Goal: Task Accomplishment & Management: Manage account settings

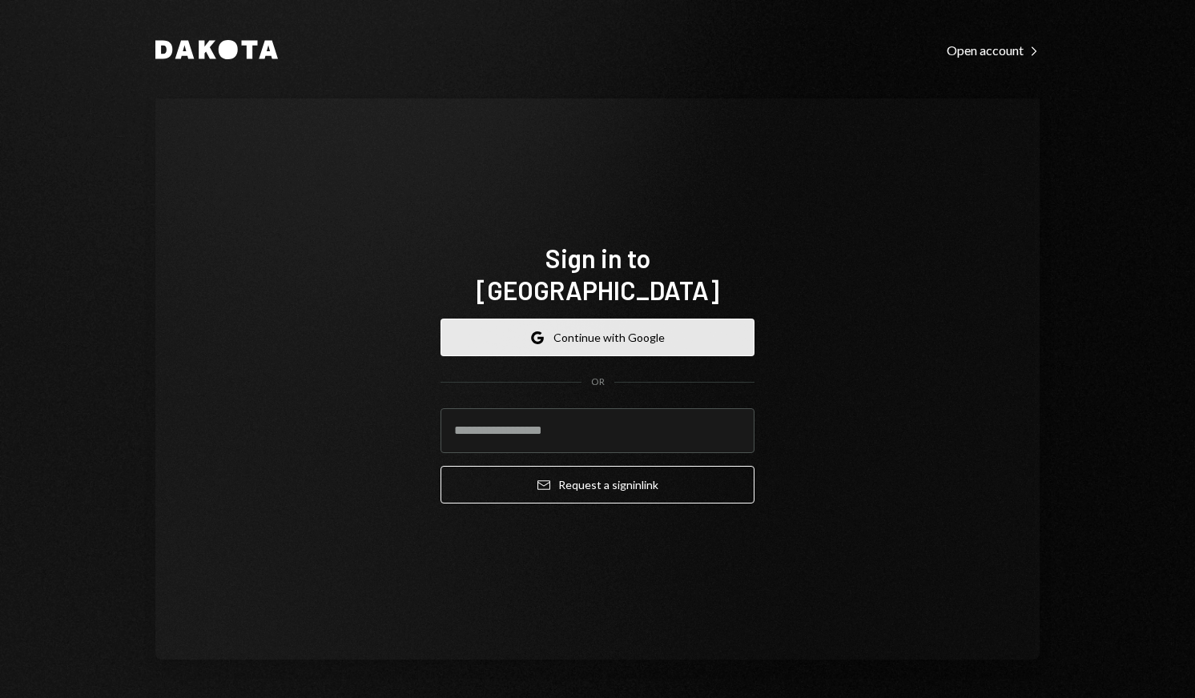
click at [675, 331] on button "Google Continue with Google" at bounding box center [597, 338] width 314 height 38
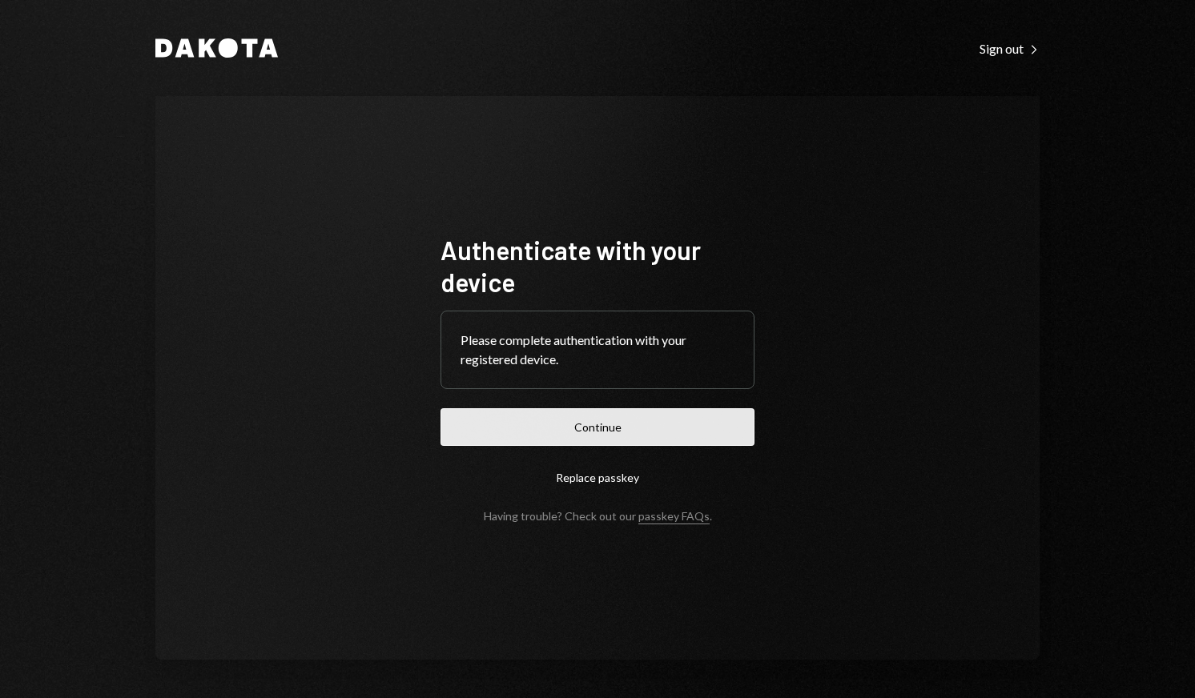
click at [605, 431] on button "Continue" at bounding box center [597, 427] width 314 height 38
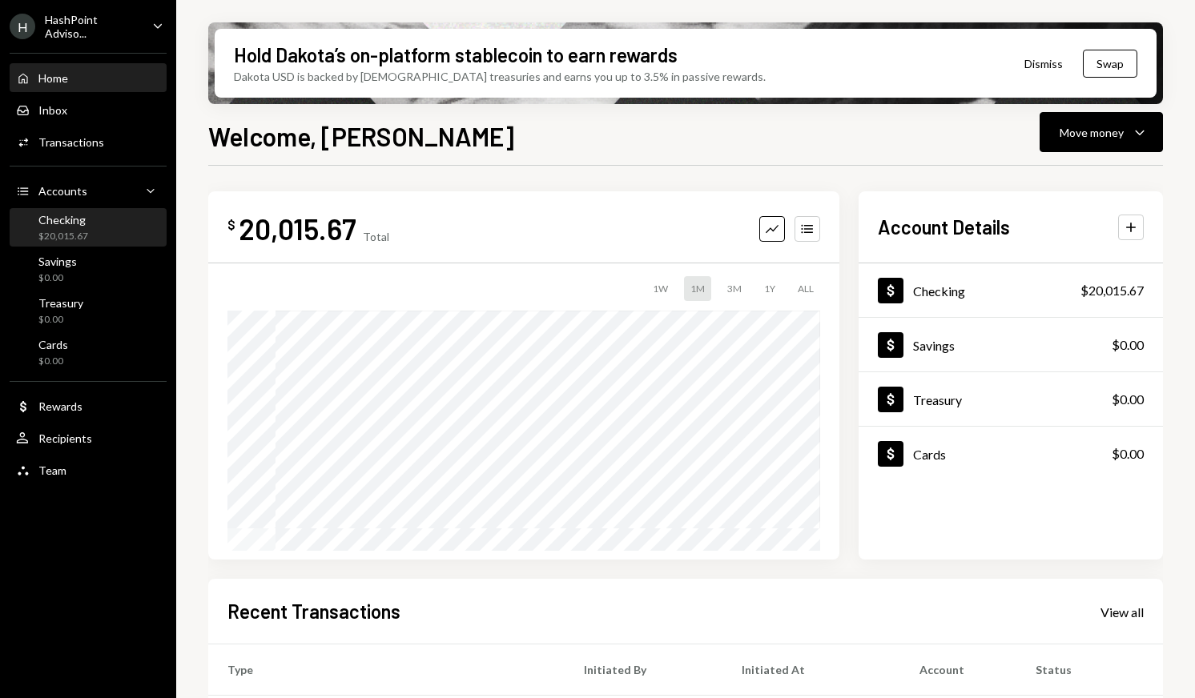
click at [134, 239] on div "Checking $20,015.67" at bounding box center [88, 228] width 144 height 30
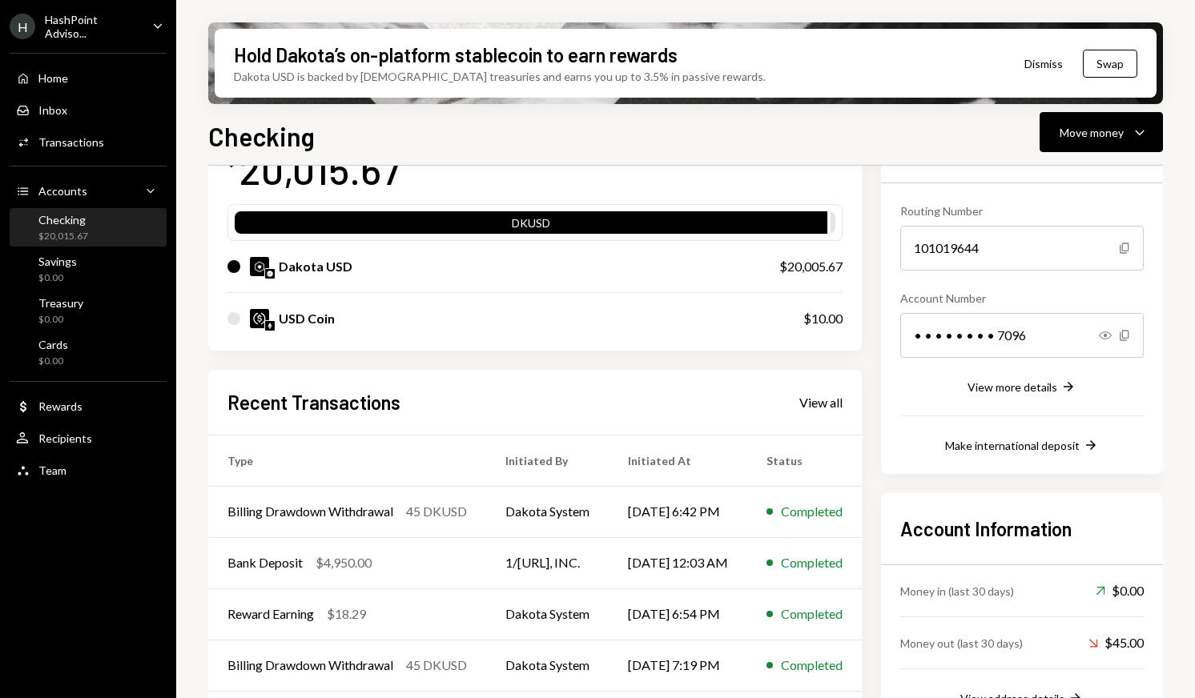
scroll to position [143, 0]
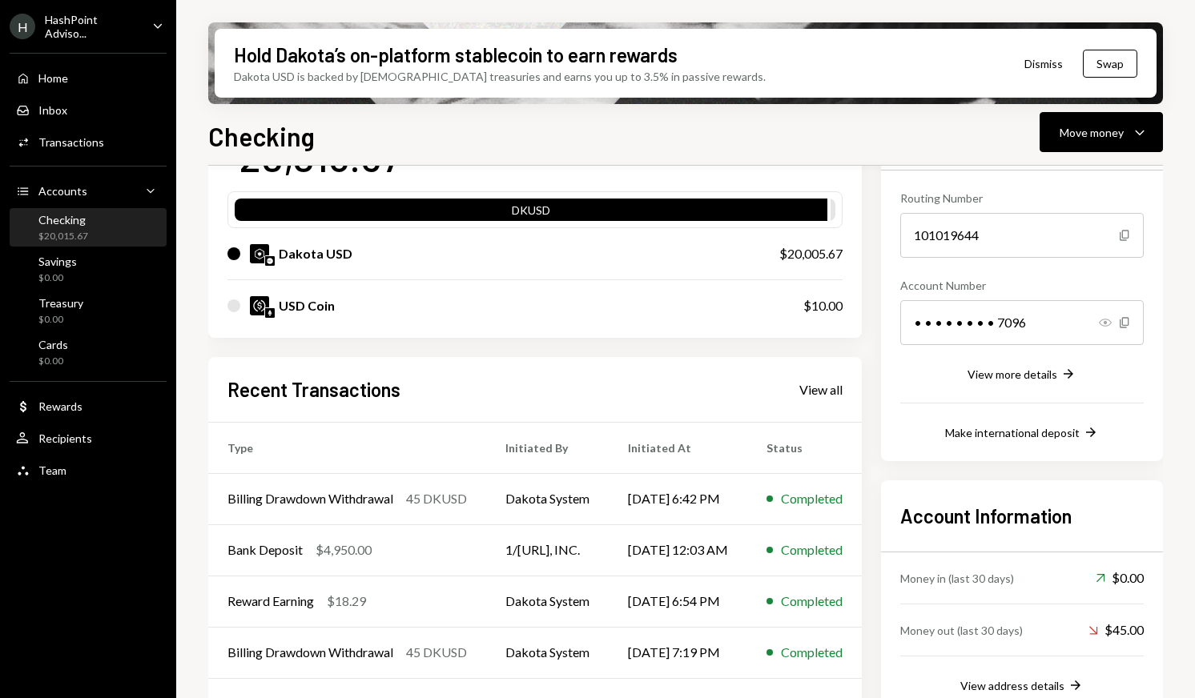
click at [1109, 324] on icon "button" at bounding box center [1105, 323] width 13 height 8
click at [1057, 432] on div "Make international deposit" at bounding box center [1012, 433] width 135 height 14
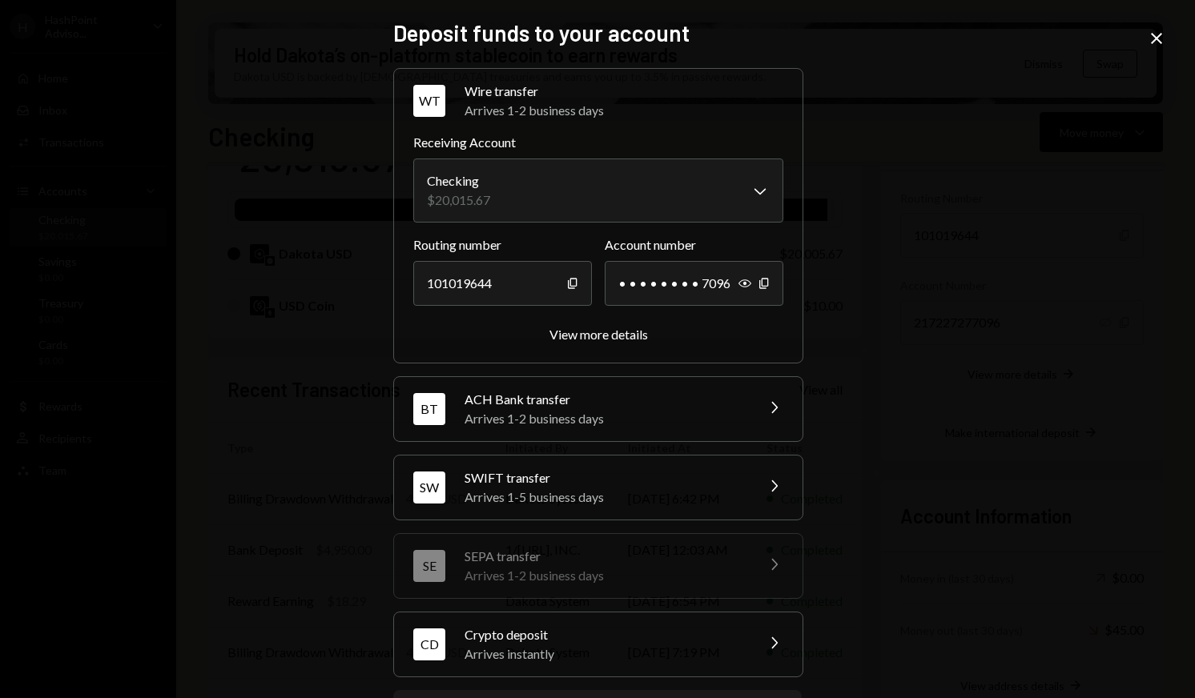
scroll to position [6, 0]
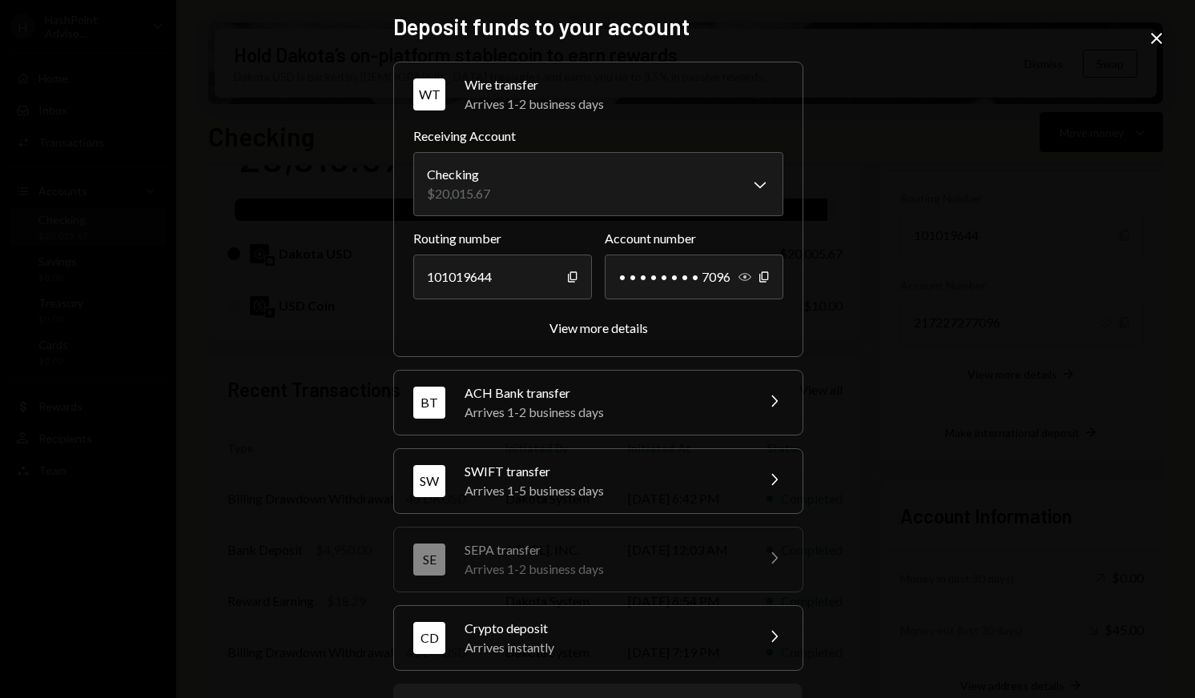
click at [738, 275] on icon "Show" at bounding box center [744, 277] width 13 height 13
click at [621, 467] on div "SWIFT transfer" at bounding box center [604, 471] width 280 height 19
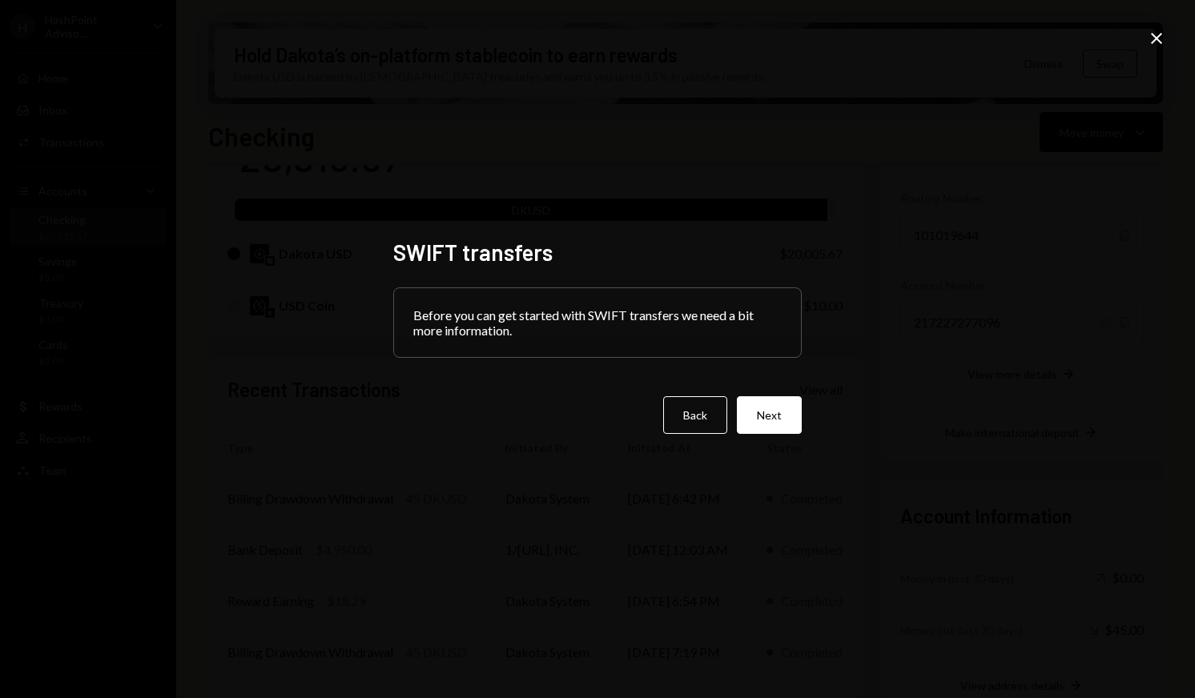
scroll to position [0, 0]
click at [783, 414] on button "Next" at bounding box center [769, 415] width 65 height 38
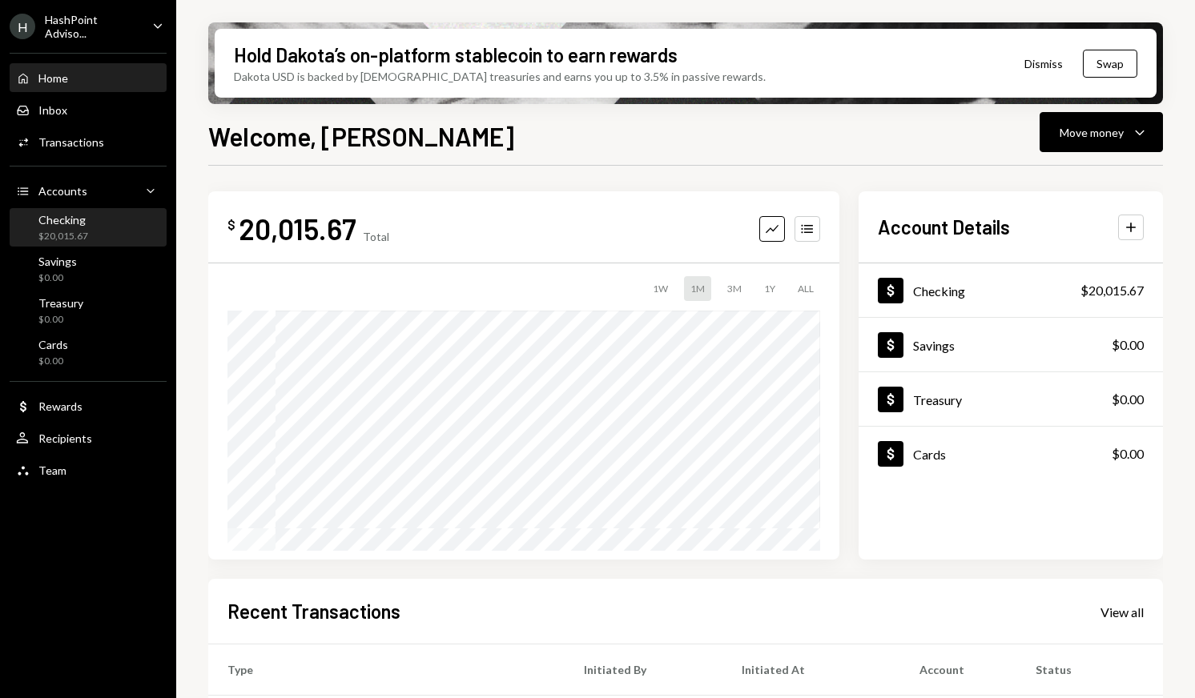
click at [85, 214] on div "Checking" at bounding box center [63, 220] width 50 height 14
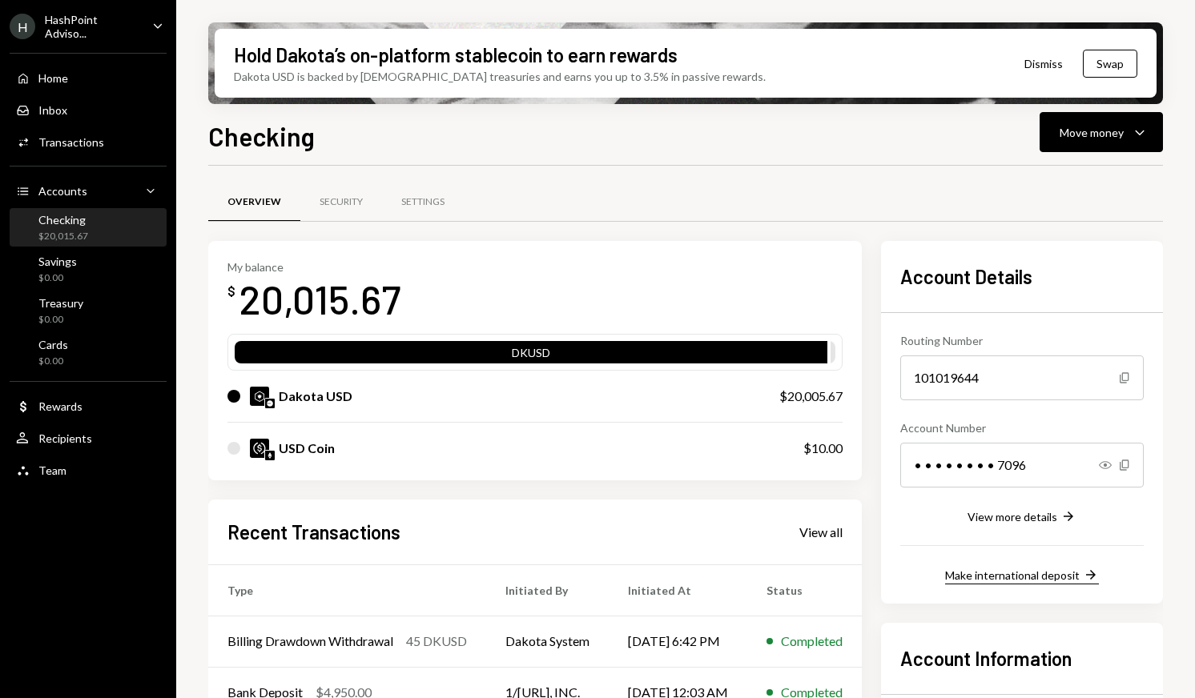
click at [1034, 577] on div "Make international deposit" at bounding box center [1012, 576] width 135 height 14
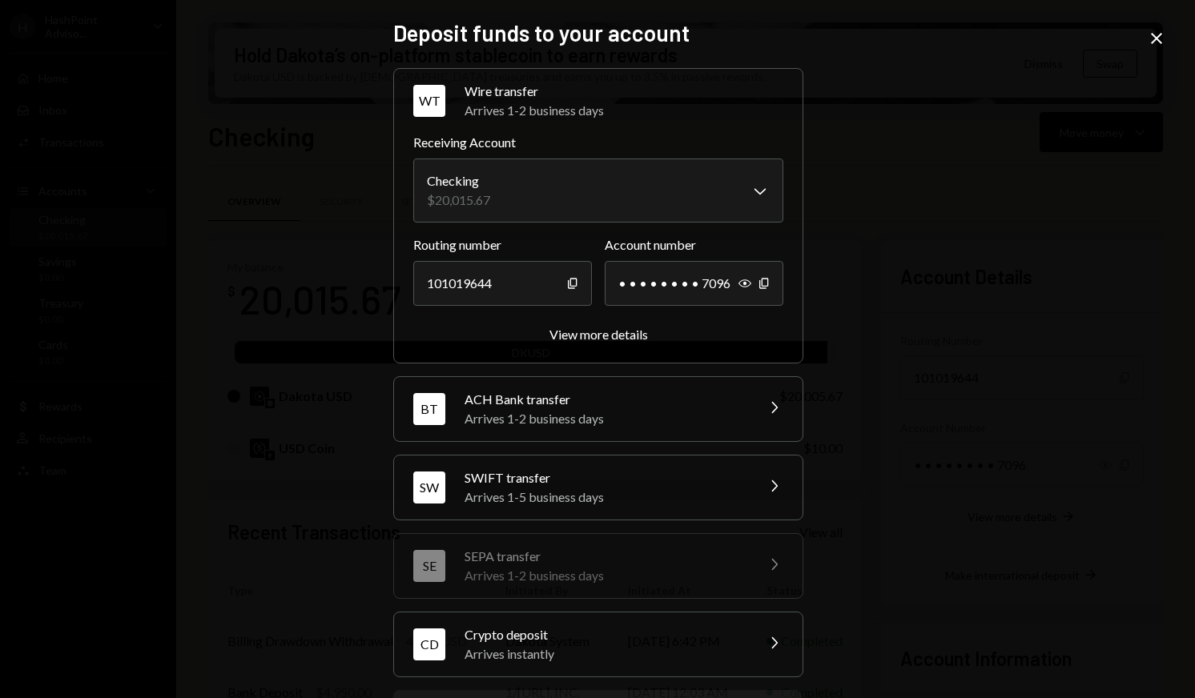
click at [575, 416] on div "Arrives 1-2 business days" at bounding box center [604, 418] width 280 height 19
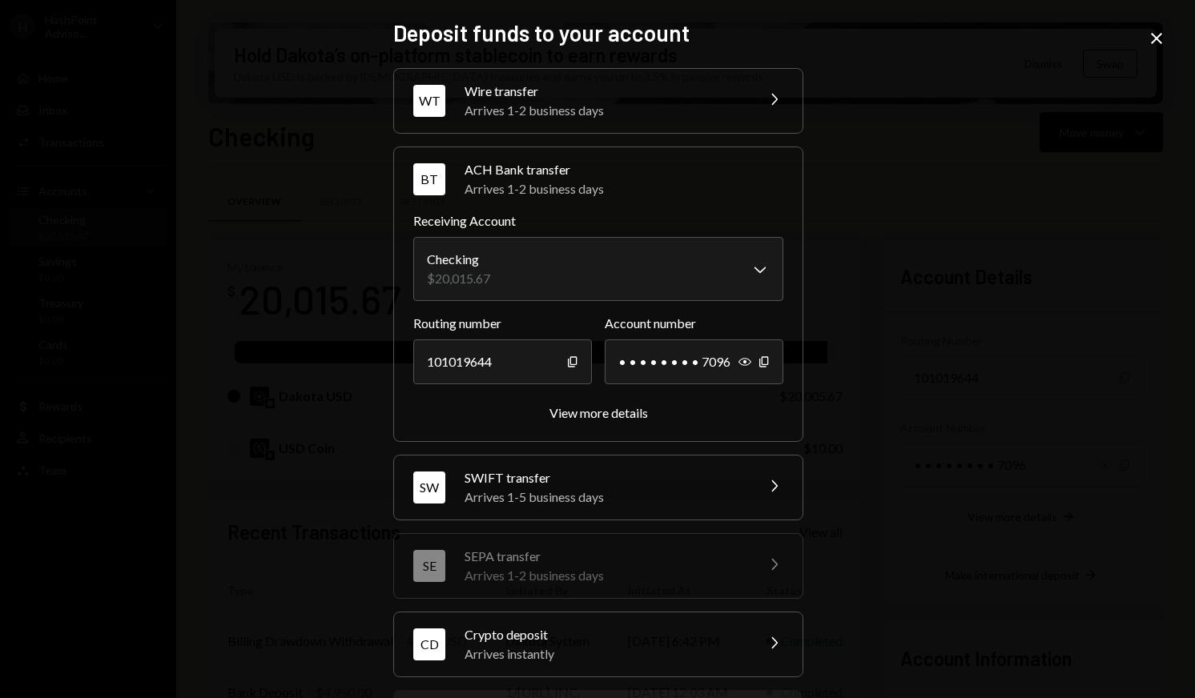
click at [575, 416] on div "View more details" at bounding box center [598, 412] width 98 height 15
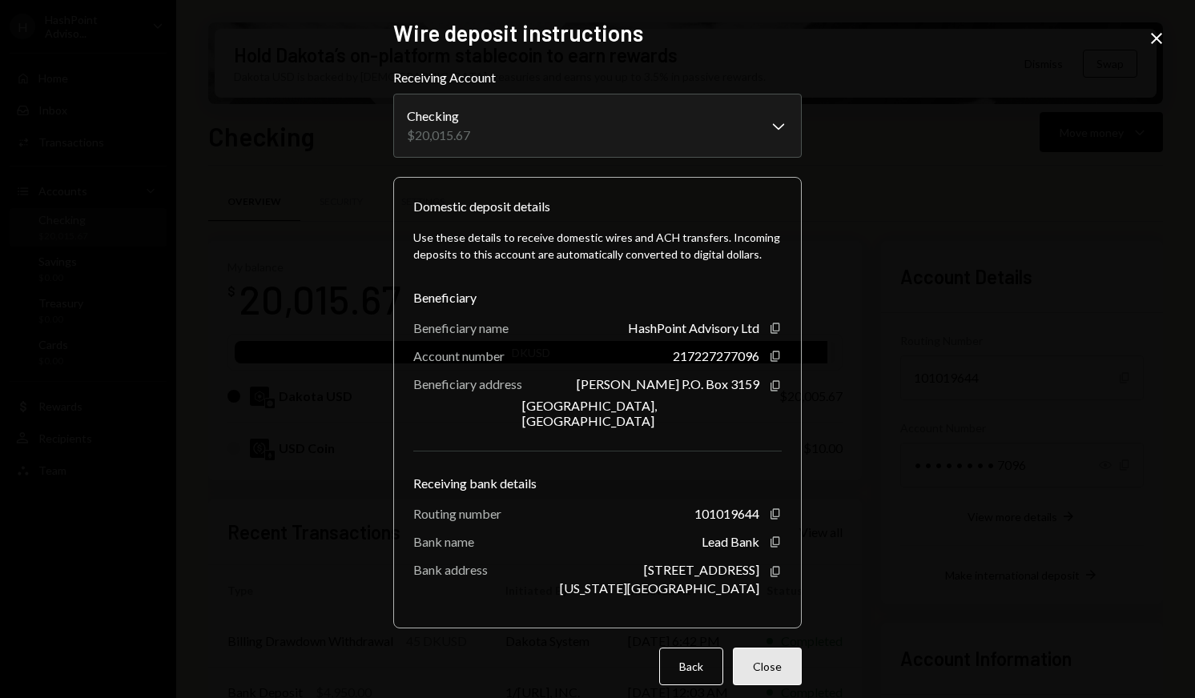
click at [774, 661] on button "Close" at bounding box center [767, 667] width 69 height 38
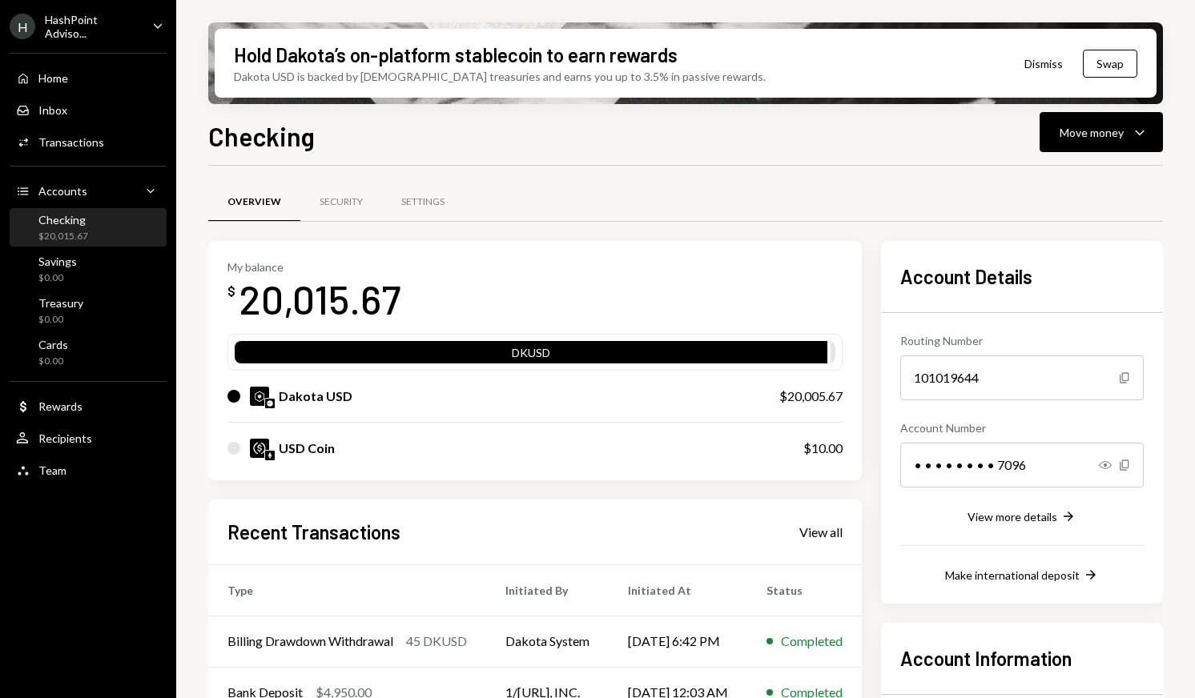
click at [65, 247] on div "Home Home Inbox Inbox Activities Transactions Accounts Accounts Caret Down Chec…" at bounding box center [88, 265] width 176 height 444
click at [65, 237] on div "$20,015.67" at bounding box center [63, 237] width 50 height 14
click at [1045, 580] on div "Make international deposit" at bounding box center [1012, 576] width 135 height 14
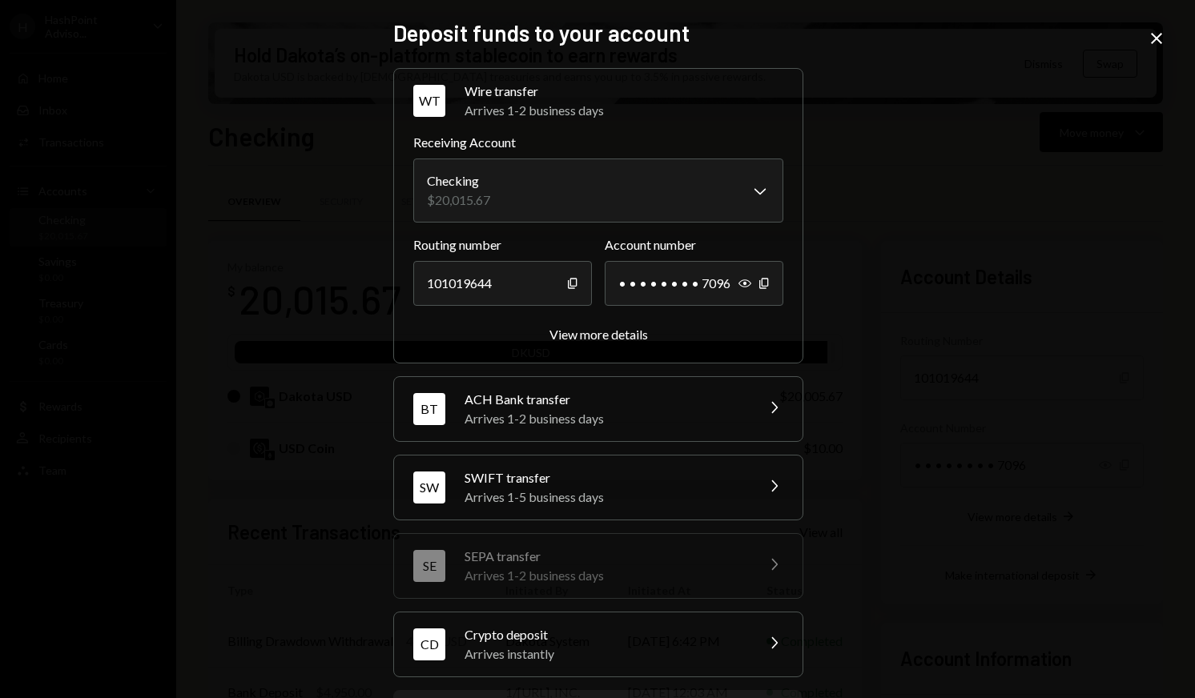
click at [537, 493] on div "Arrives 1-5 business days" at bounding box center [604, 497] width 280 height 19
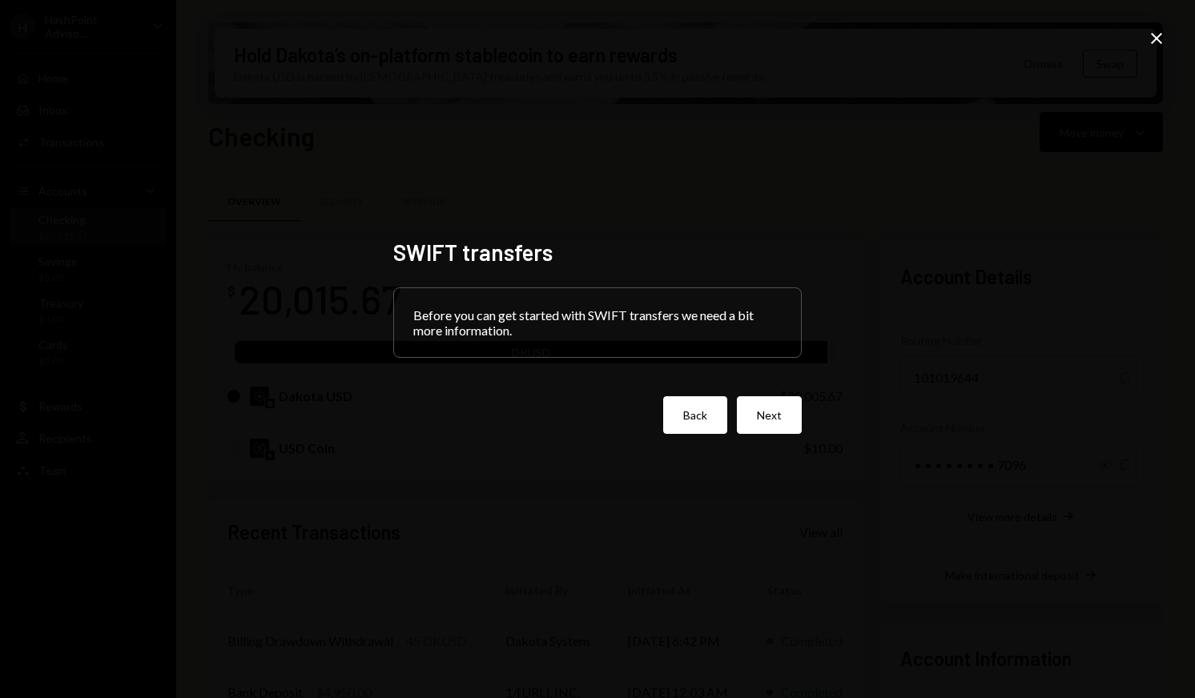
click at [676, 412] on button "Back" at bounding box center [695, 415] width 64 height 38
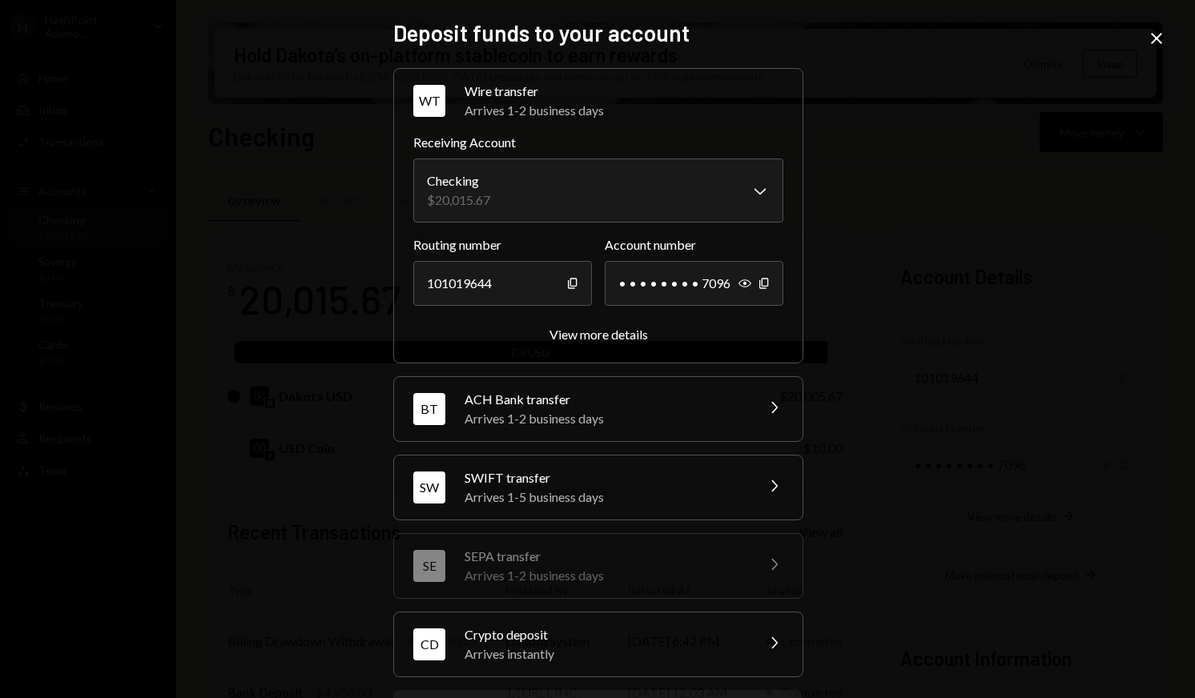
click at [1158, 39] on icon at bounding box center [1156, 38] width 11 height 11
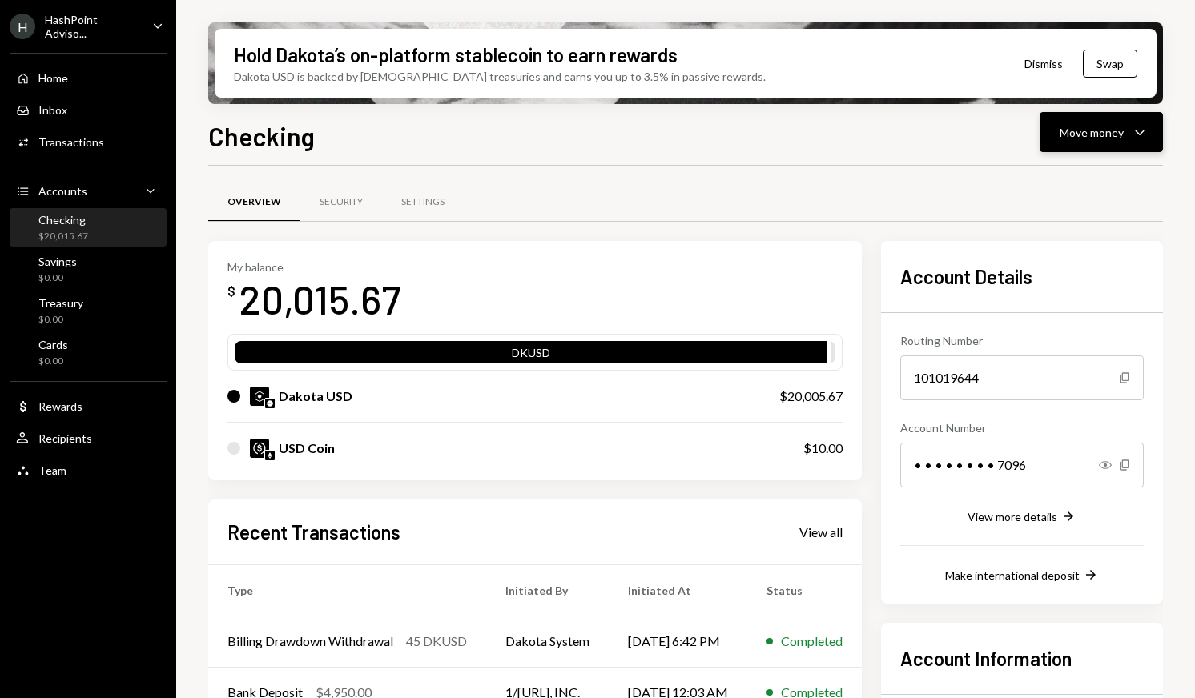
click at [1136, 139] on icon "Caret Down" at bounding box center [1139, 132] width 19 height 19
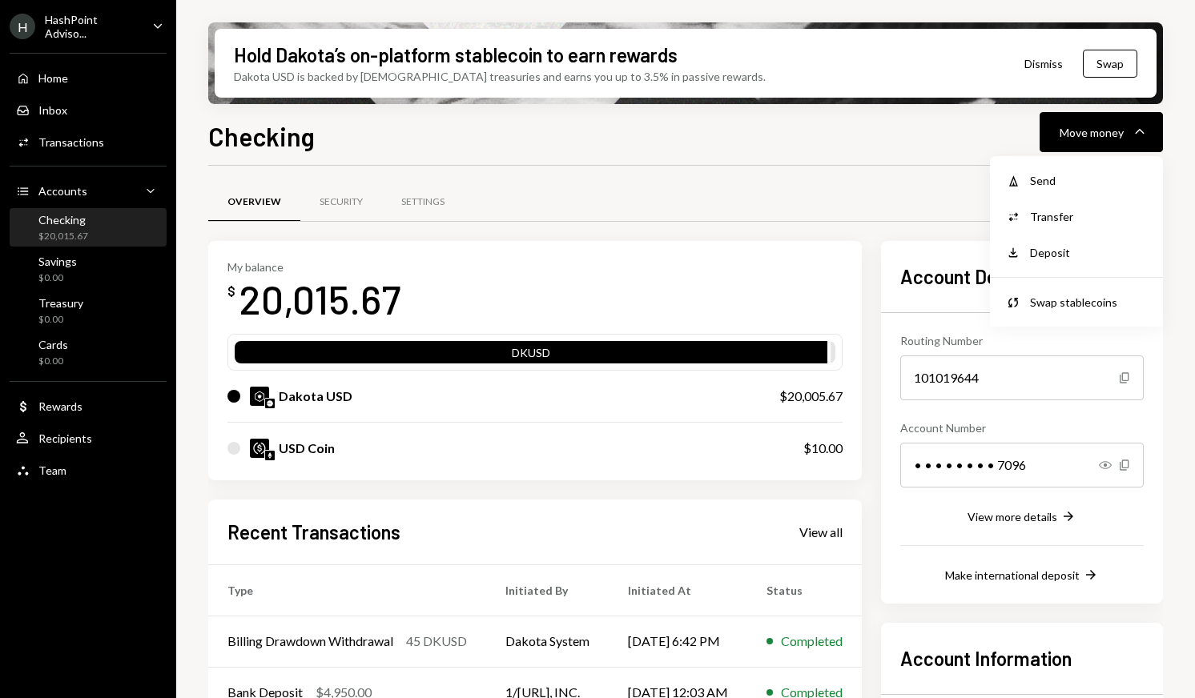
click at [851, 167] on div "Overview Security Settings My balance $ 20,015.67 DKUSD Dakota USD $20,005.67 U…" at bounding box center [685, 535] width 955 height 738
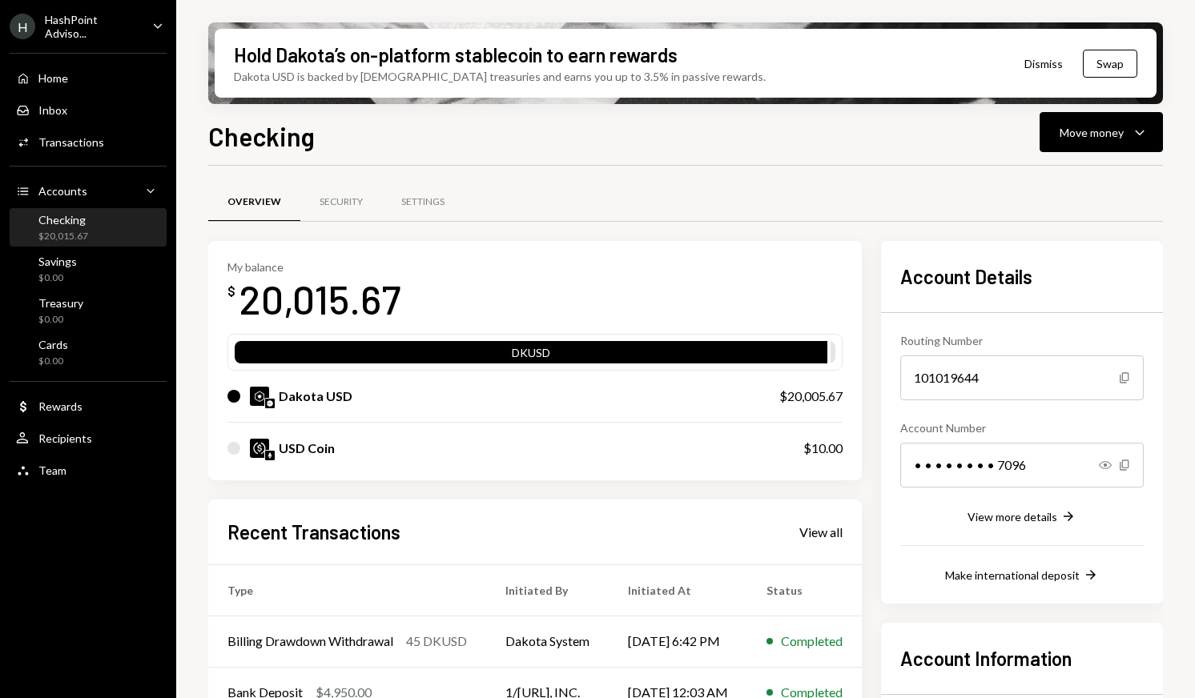
click at [109, 34] on div "H HashPoint Adviso..." at bounding box center [75, 26] width 130 height 27
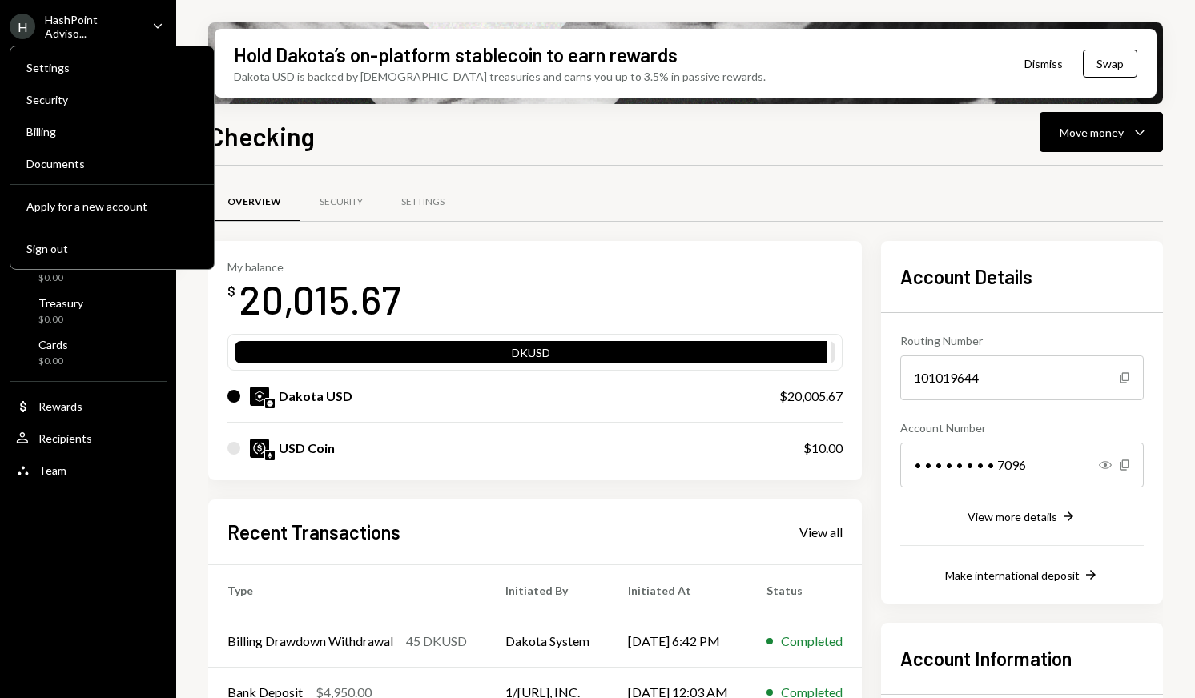
click at [584, 212] on div "Overview Security Settings" at bounding box center [685, 202] width 955 height 41
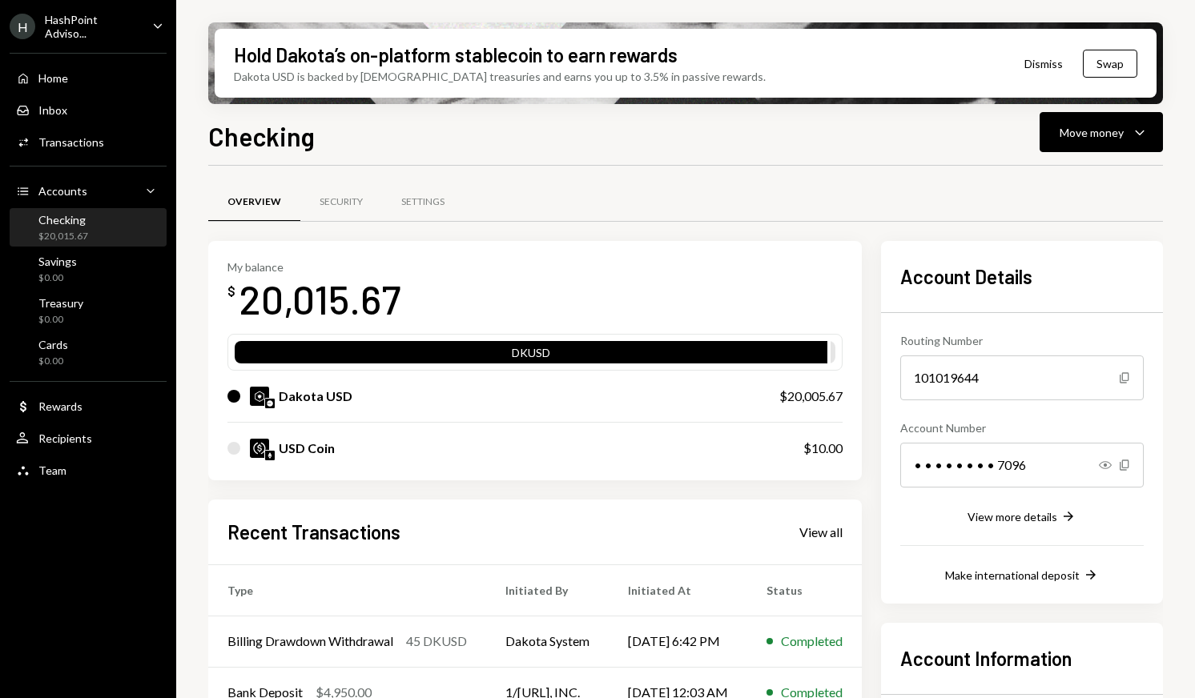
click at [100, 19] on div "HashPoint Adviso..." at bounding box center [92, 26] width 94 height 27
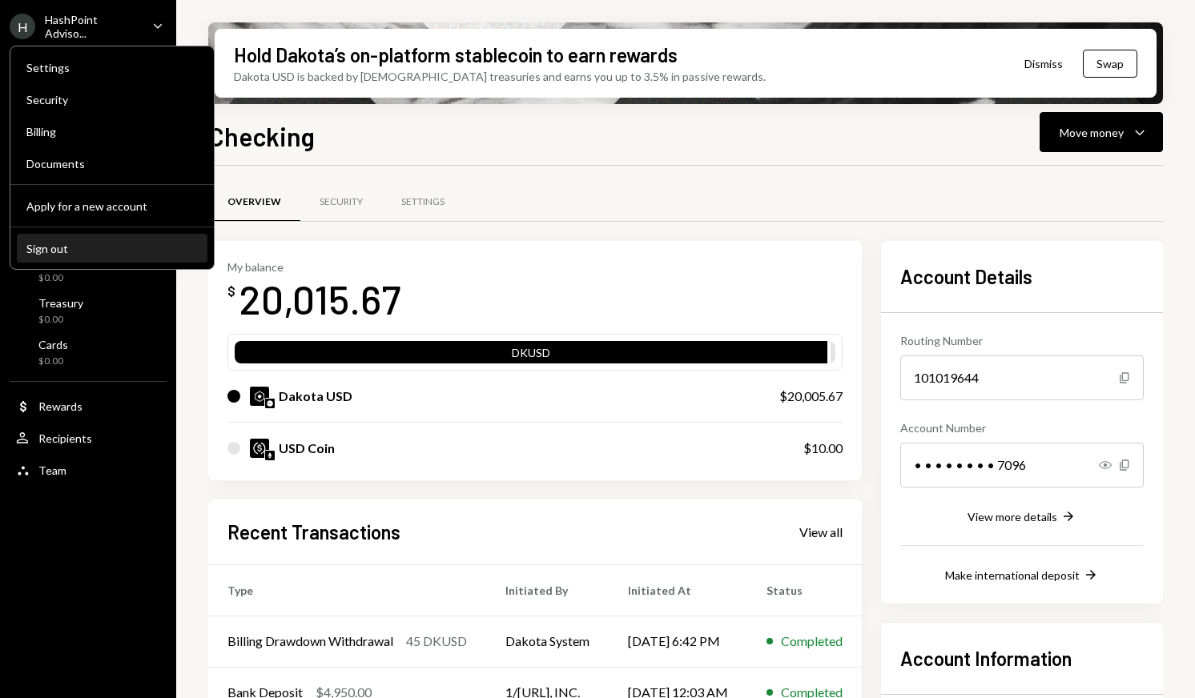
click at [75, 242] on div "Sign out" at bounding box center [111, 249] width 171 height 14
